Goal: Transaction & Acquisition: Purchase product/service

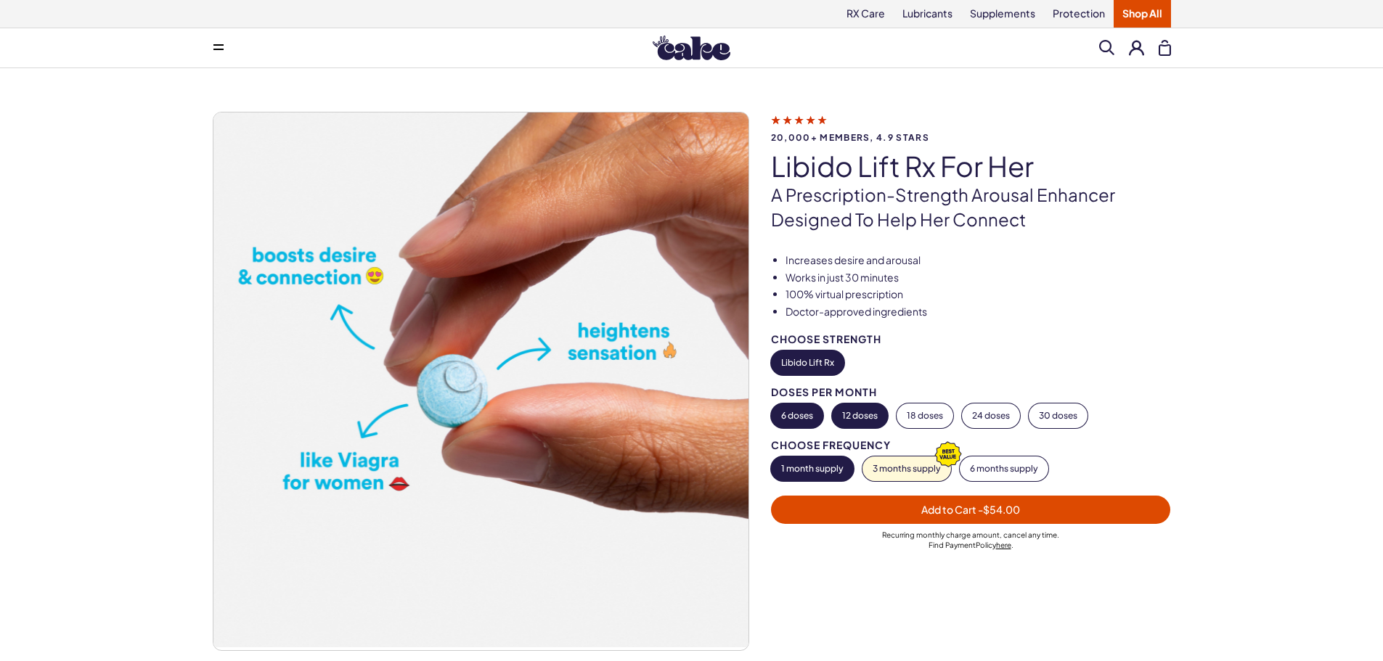
click at [865, 417] on button "12 doses" at bounding box center [860, 416] width 56 height 25
click at [923, 507] on span "Add to Cart - $108.00" at bounding box center [970, 509] width 103 height 13
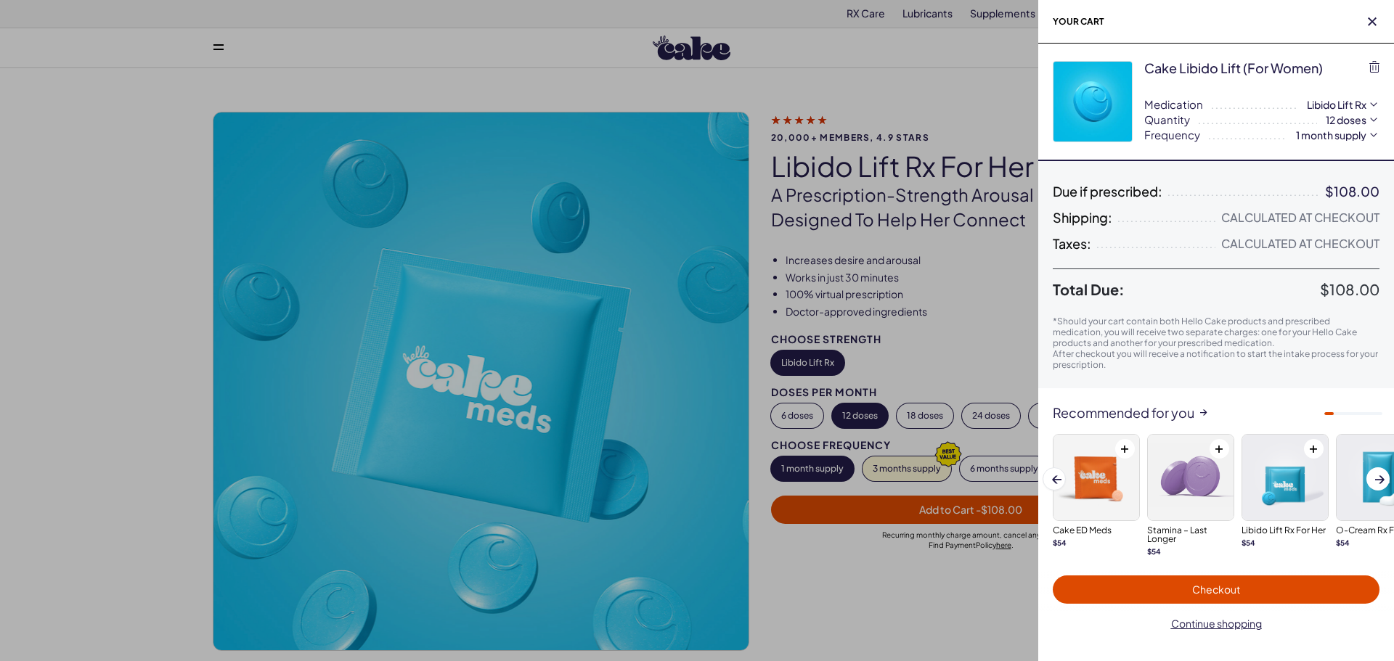
click at [1214, 590] on span "Checkout" at bounding box center [1216, 589] width 48 height 13
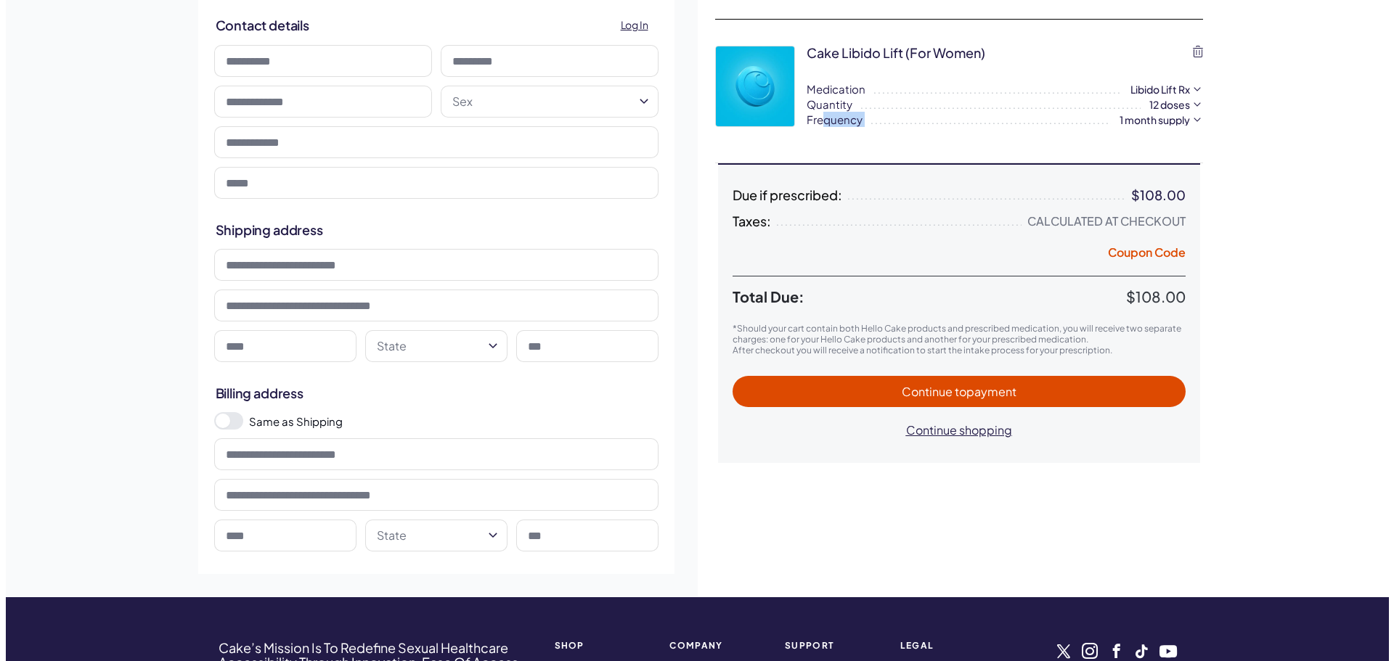
scroll to position [218, 0]
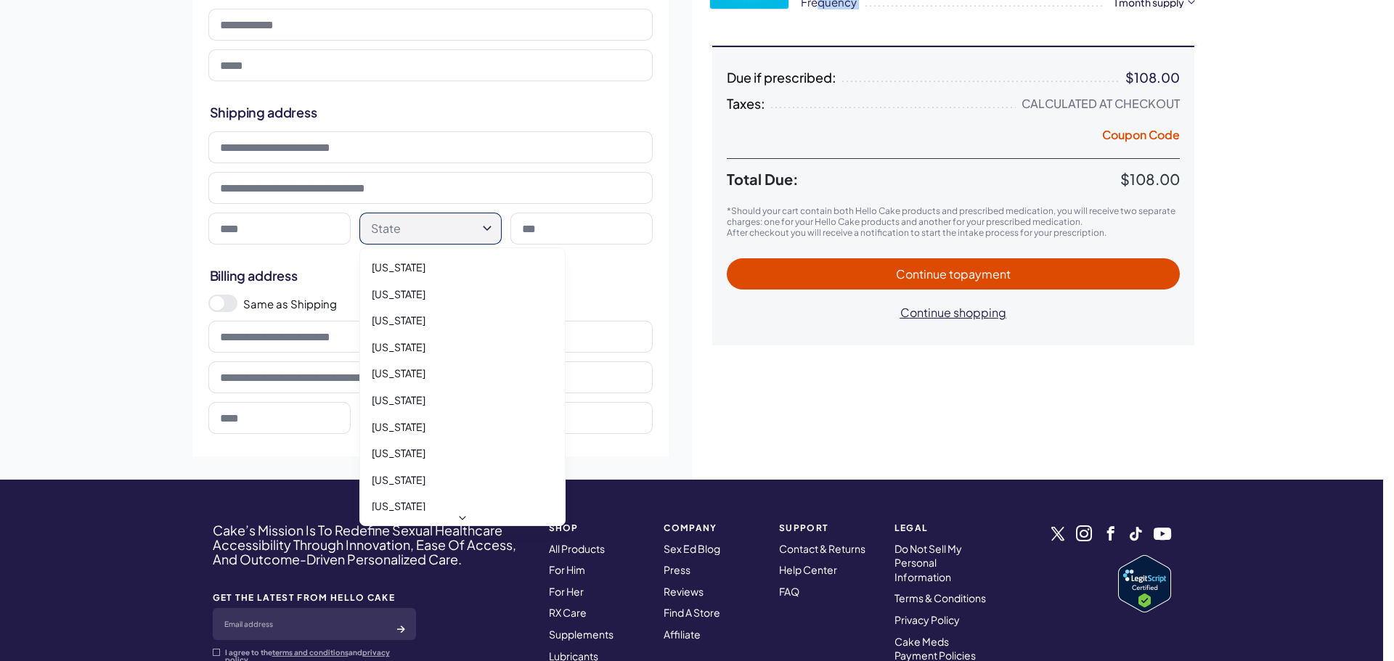
click at [416, 239] on html "RX Care Lubricants Supplements Protection Shop All Menu Him Her Everything 1" at bounding box center [697, 359] width 1394 height 1154
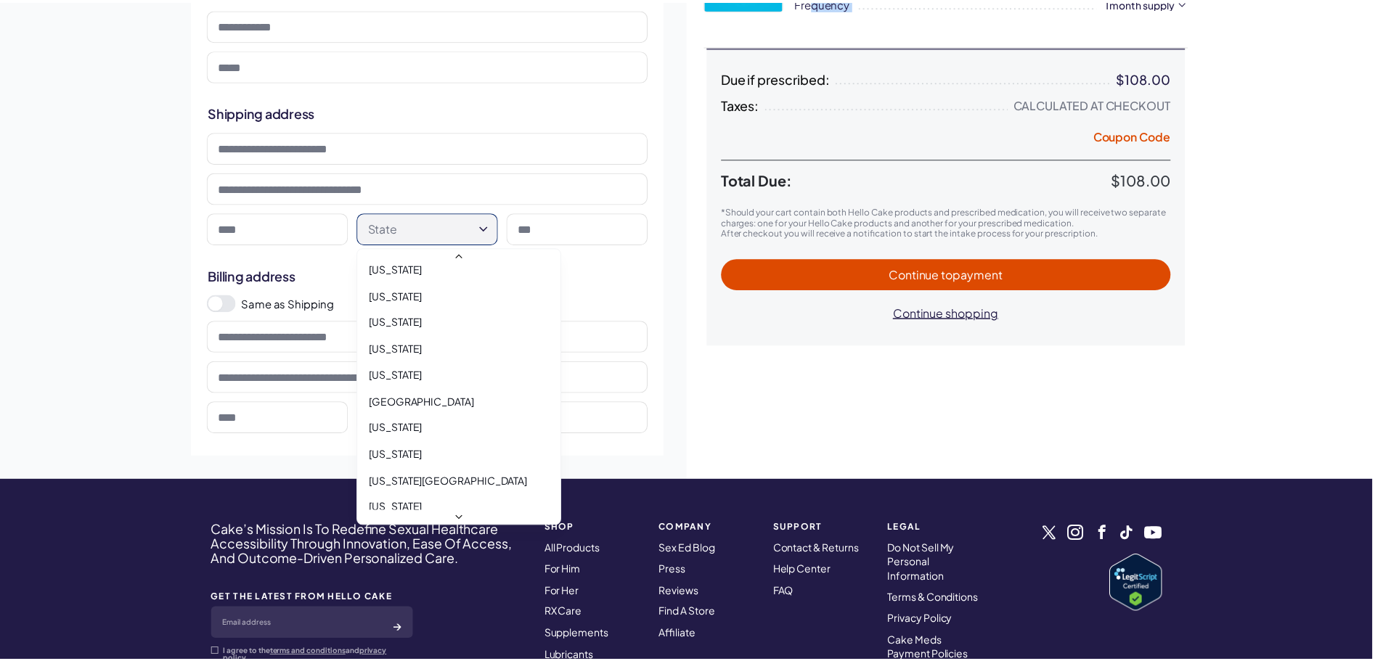
scroll to position [1398, 0]
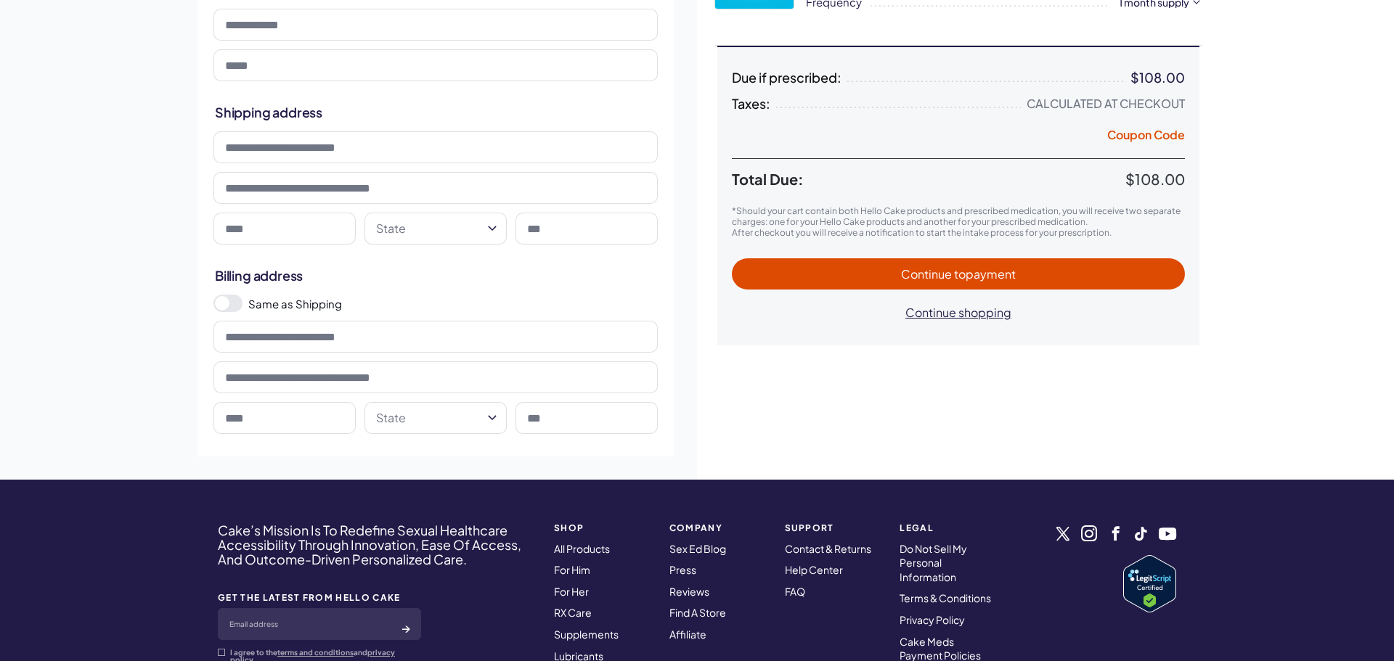
drag, startPoint x: 17, startPoint y: 238, endPoint x: 37, endPoint y: 240, distance: 19.7
click at [20, 239] on html "RX Care Lubricants Supplements Protection Shop All Menu Him Her Everything 1" at bounding box center [697, 359] width 1394 height 1154
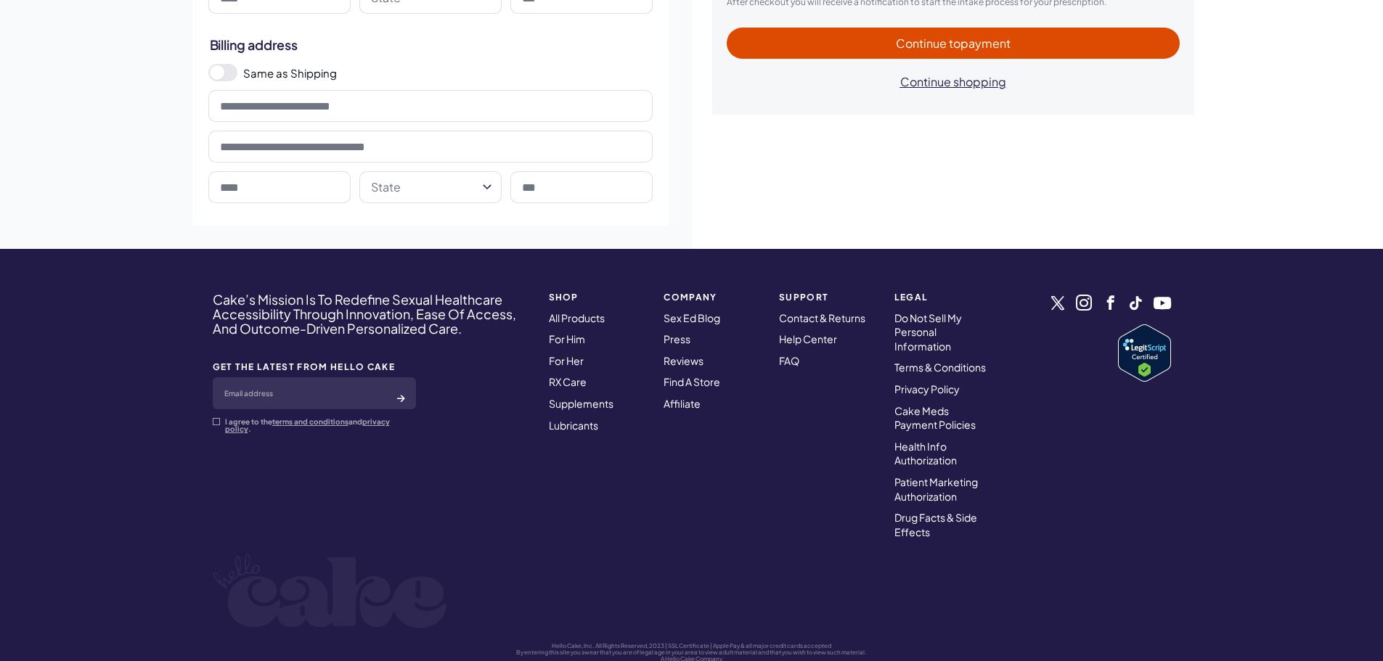
scroll to position [493, 0]
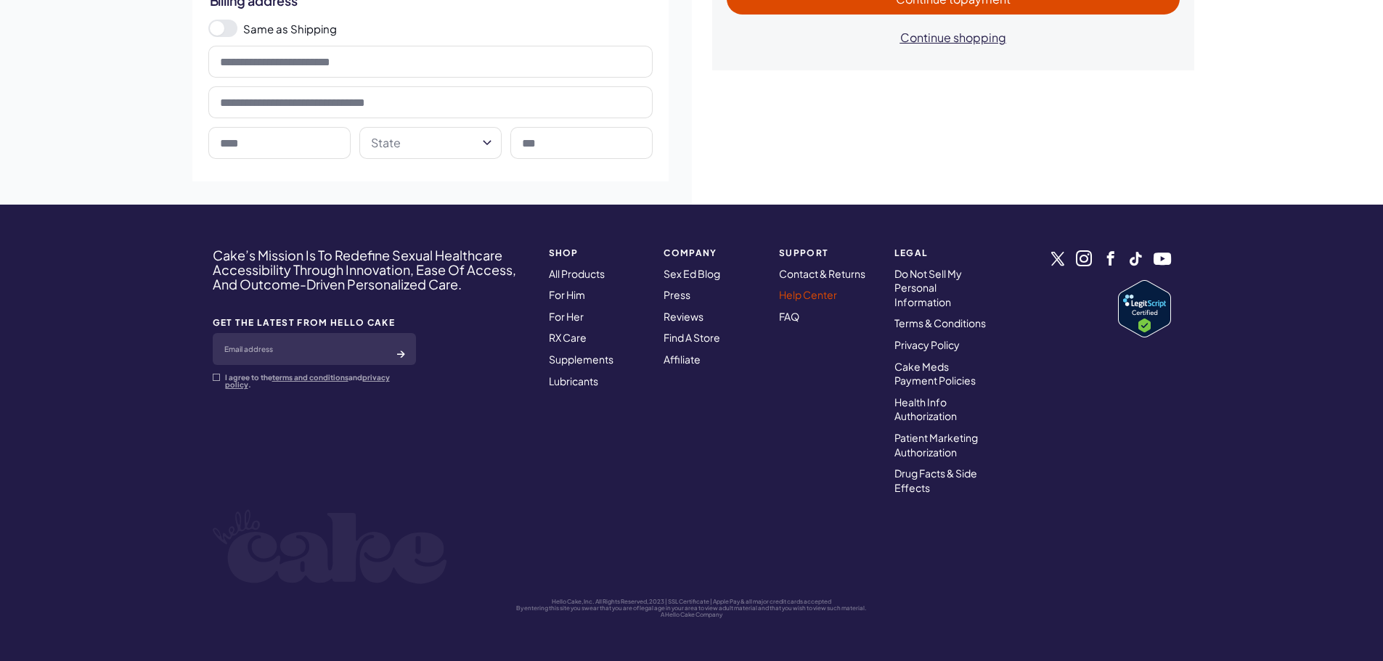
click at [799, 297] on link "Help Center" at bounding box center [808, 294] width 58 height 13
click at [801, 274] on link "Contact & Returns" at bounding box center [822, 273] width 86 height 13
